Goal: Answer question/provide support: Share knowledge or assist other users

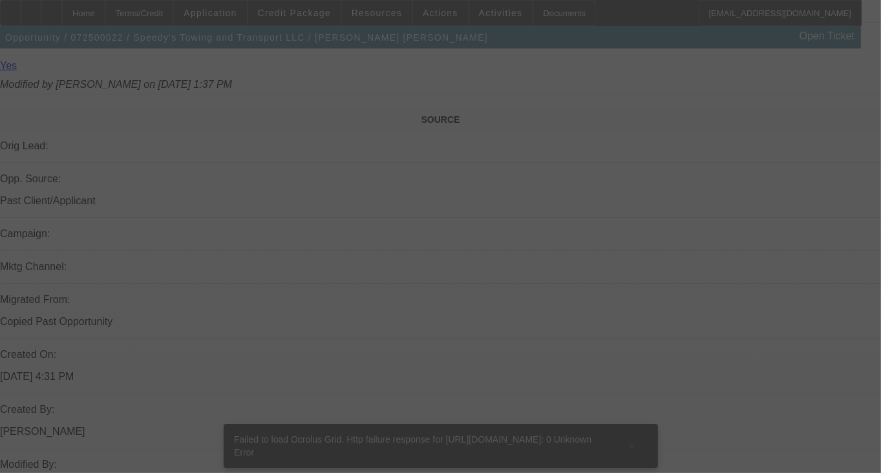
scroll to position [713, 0]
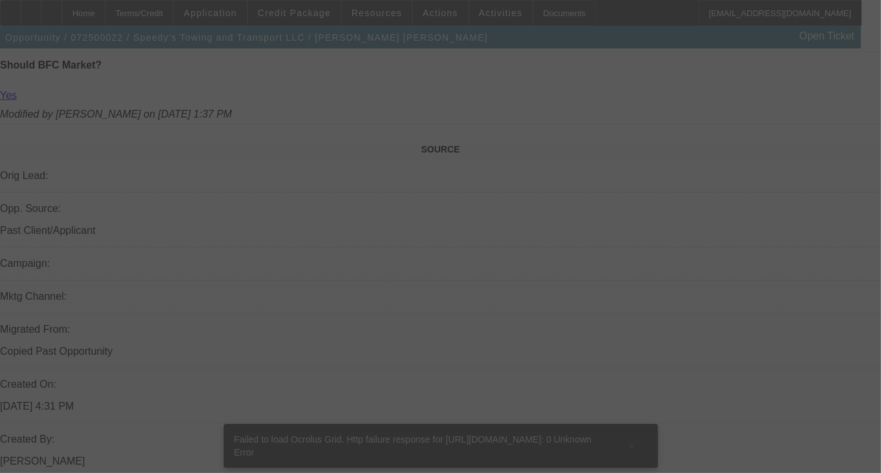
click at [635, 424] on div at bounding box center [440, 236] width 881 height 473
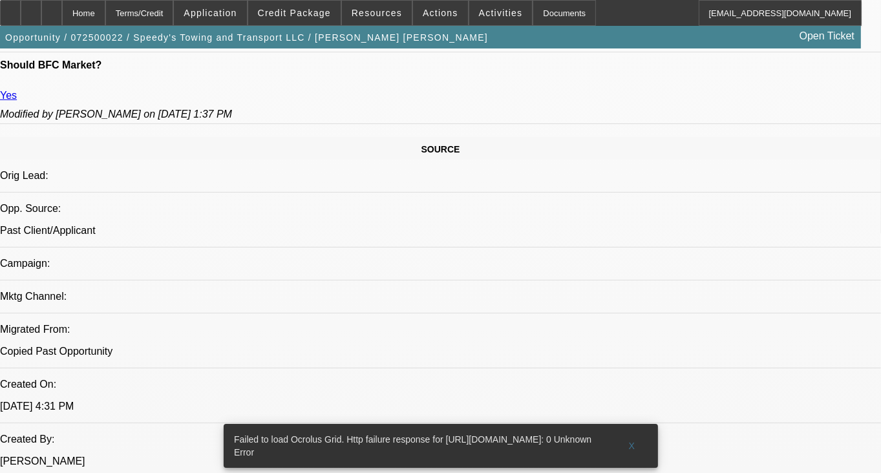
select select "0"
select select "2"
select select "0.1"
select select "2"
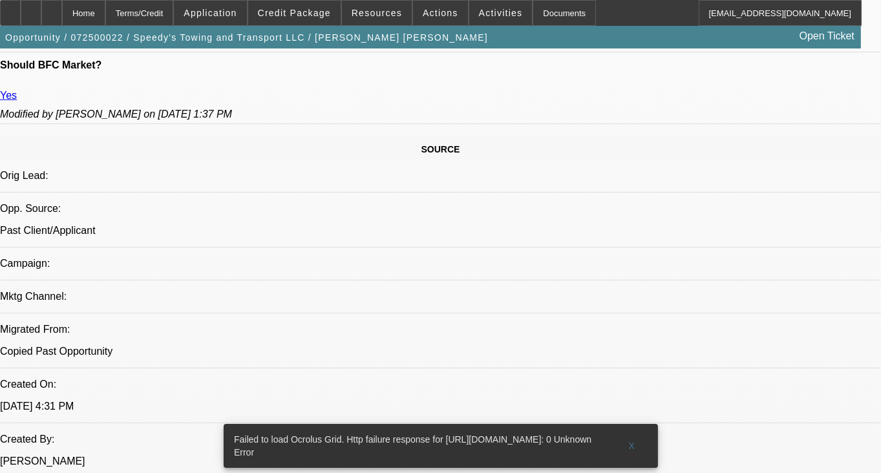
select select "0.1"
select select "1"
select select "2"
select select "4"
select select "1"
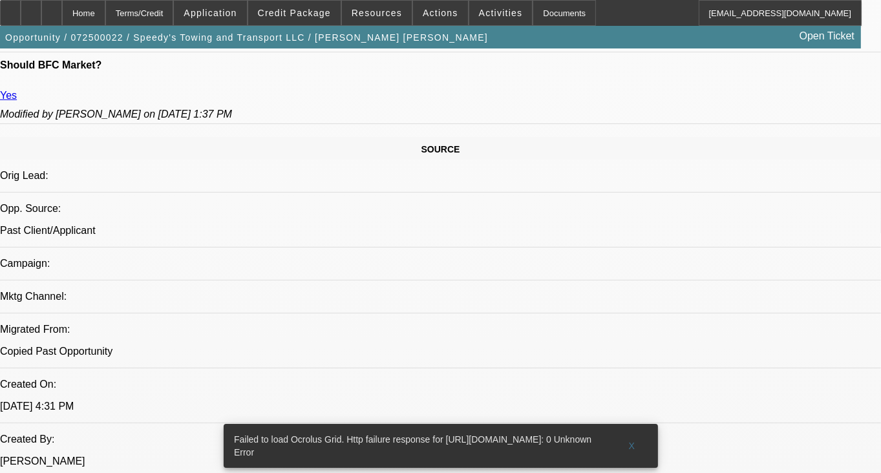
select select "2"
select select "4"
click at [638, 431] on span at bounding box center [632, 446] width 41 height 31
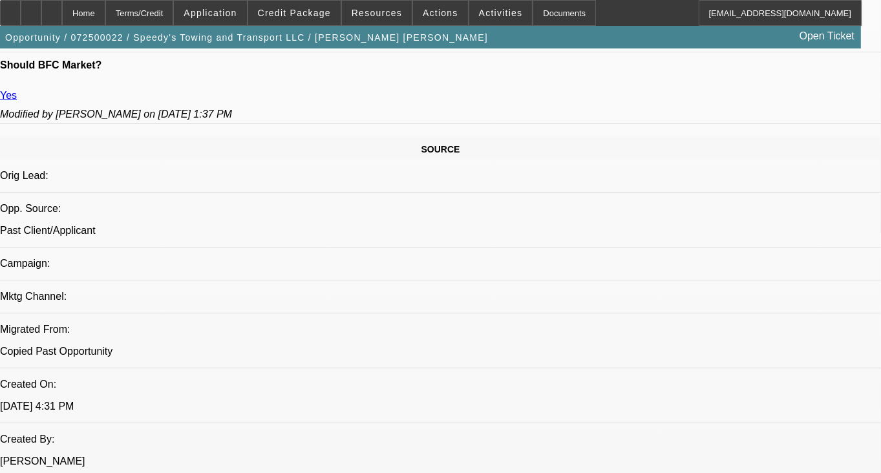
drag, startPoint x: 416, startPoint y: 342, endPoint x: 231, endPoint y: 322, distance: 186.0
copy span "THEY HAVE BEEN PAYING REGULAR PAYMETNS WITHOUT ANY ISSUE, GPS WORKS FINE ON ALL…"
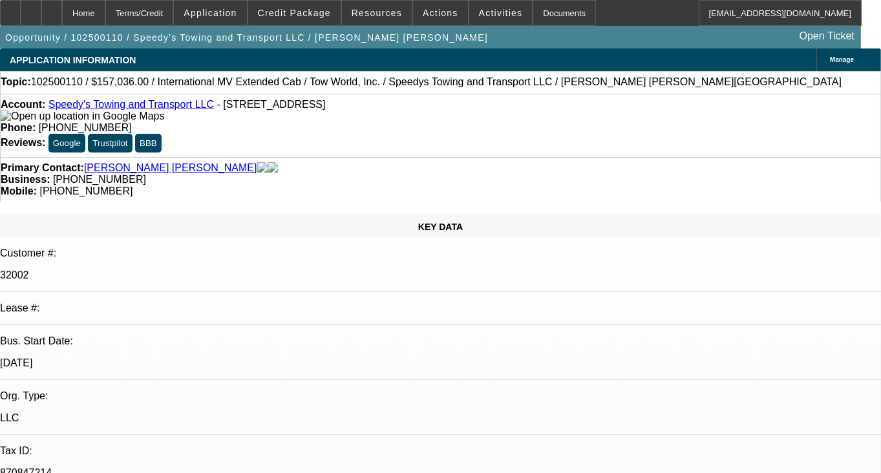
select select "0"
select select "0.1"
select select "4"
select select "1"
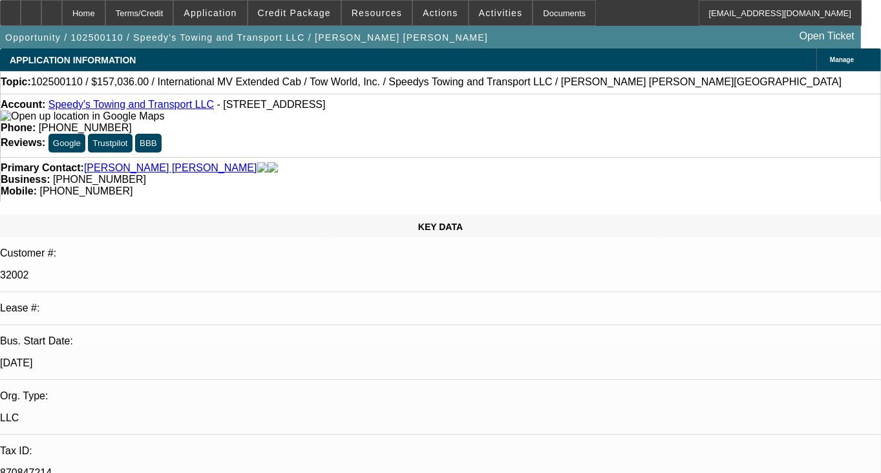
select select "2"
radio input "true"
paste textarea "THEY HAVE BEEN PAYING REGULAR PAYMETNS WITHOUT ANY ISSUE, GPS WORKS FINE ON ALL…"
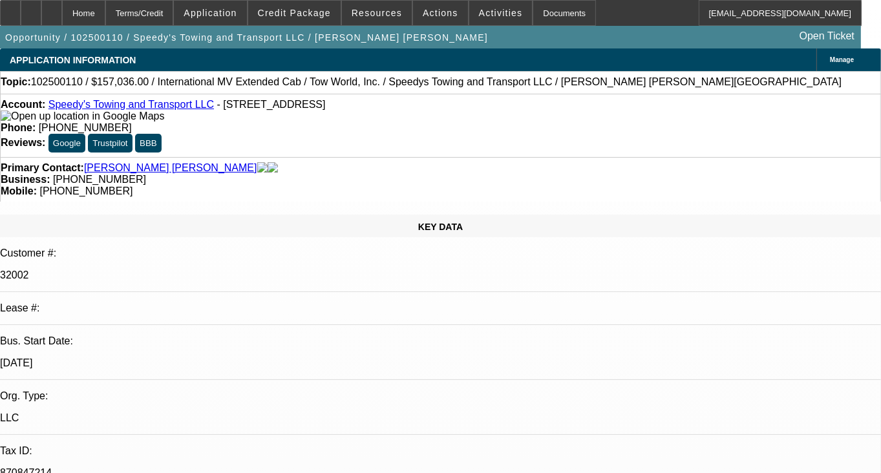
scroll to position [28, 0]
type textarea "THEY HAVE BEEN PAYING REGULAR PAYMETNS WITHOUT ANY ISSUE, GPS WORKS FINE ON ALL…"
radio input "false"
radio input "true"
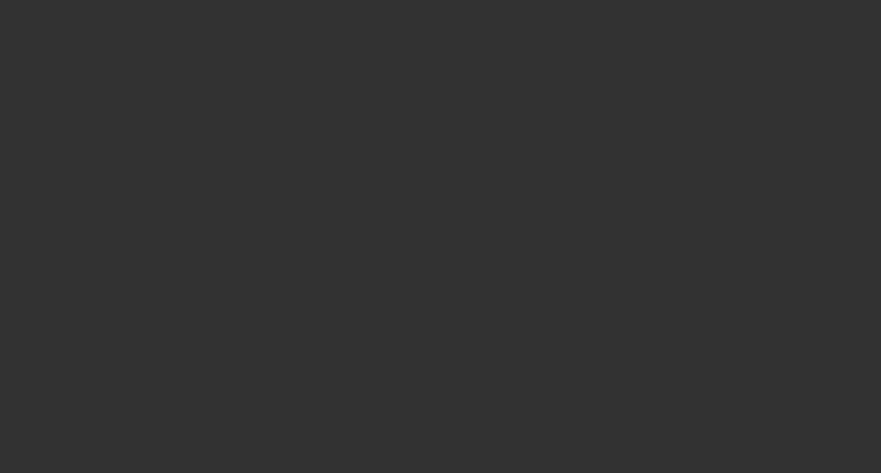
scroll to position [0, 0]
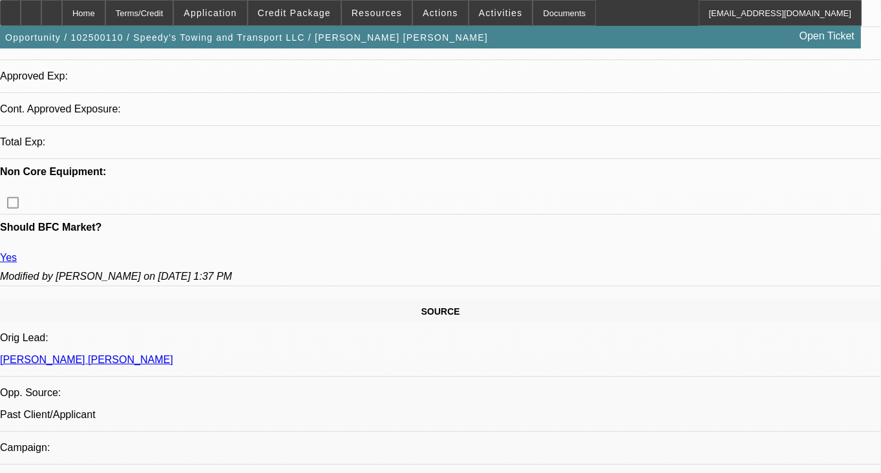
select select "0"
select select "0.1"
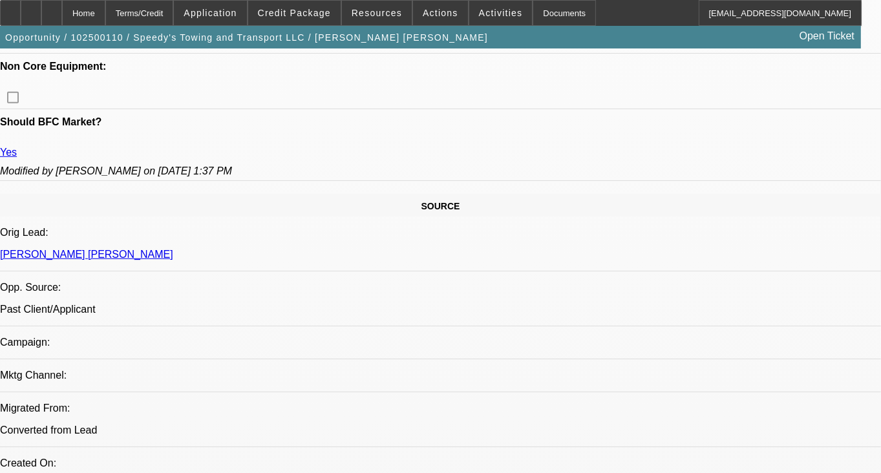
select select "1"
select select "2"
select select "4"
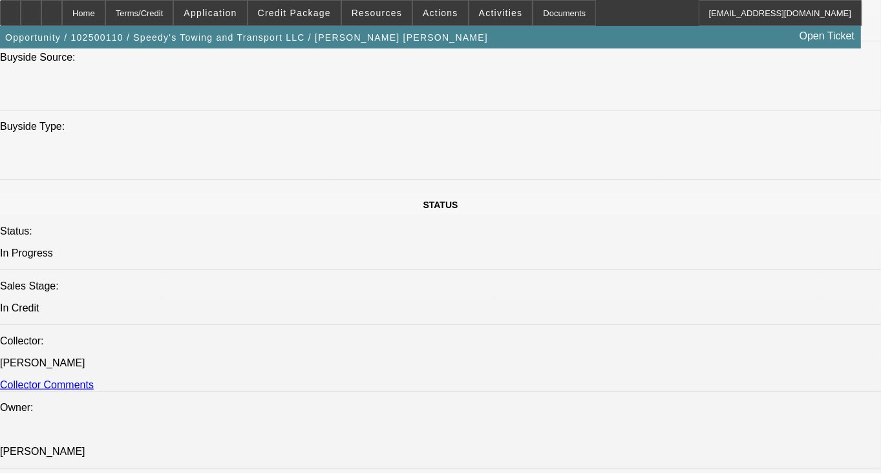
scroll to position [1298, 0]
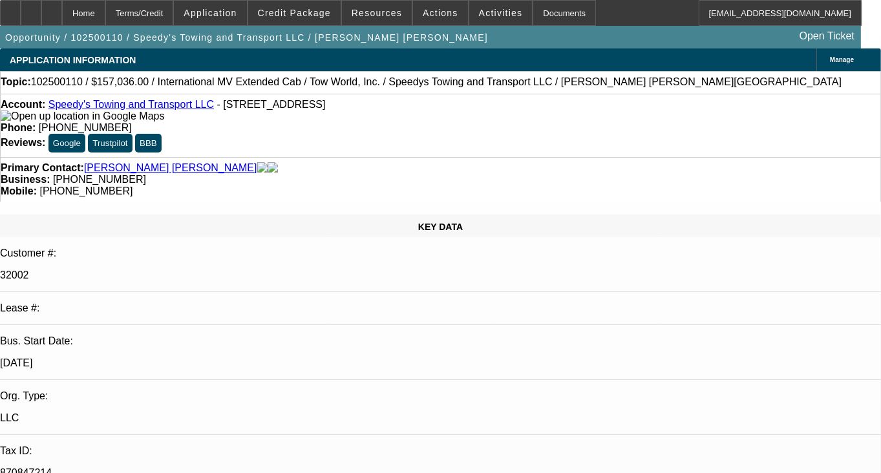
select select "0"
select select "0.1"
select select "1"
select select "2"
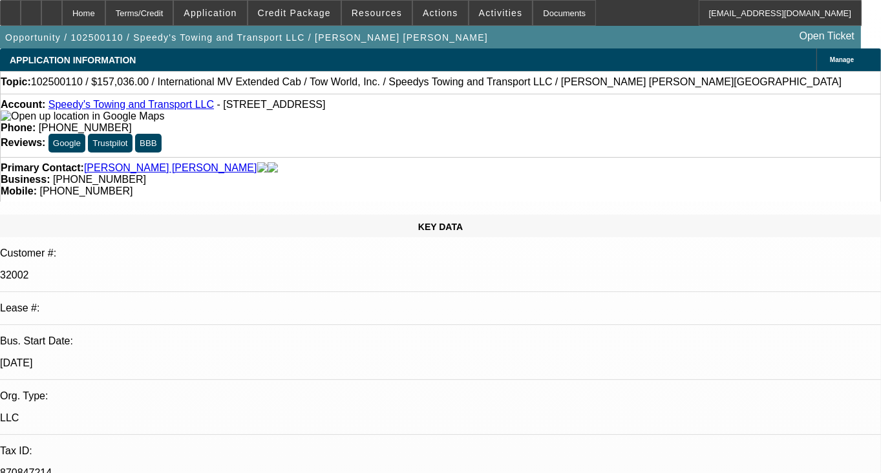
select select "4"
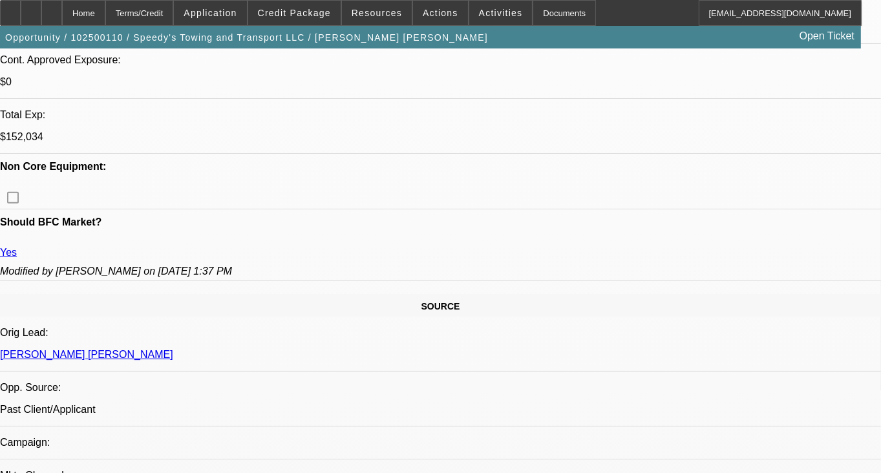
scroll to position [841, 0]
